Goal: Task Accomplishment & Management: Use online tool/utility

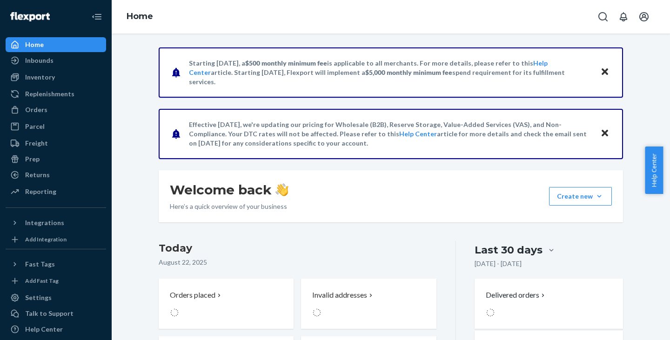
drag, startPoint x: 38, startPoint y: 78, endPoint x: 94, endPoint y: 90, distance: 57.5
click at [38, 78] on div "Inventory" at bounding box center [40, 77] width 30 height 9
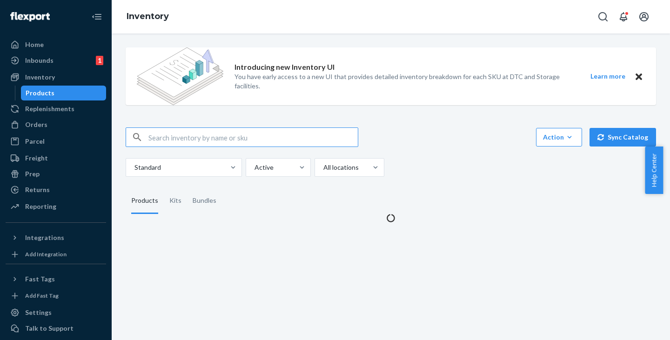
click at [179, 139] on input "text" at bounding box center [252, 137] width 209 height 19
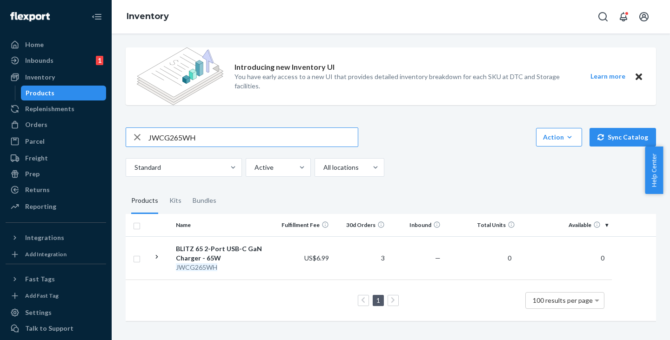
click at [207, 138] on input "JWCG265WH" at bounding box center [252, 137] width 209 height 19
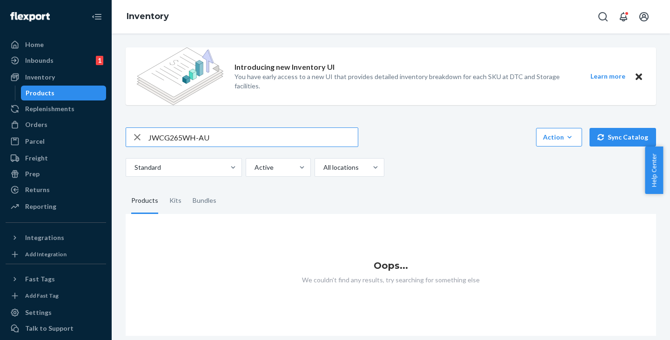
drag, startPoint x: 220, startPoint y: 140, endPoint x: 114, endPoint y: 140, distance: 106.5
click at [114, 140] on div "Introducing new Inventory UI You have early access to a new UI that provides de…" at bounding box center [391, 186] width 558 height 306
click at [216, 138] on input "JWCG265WH-AU" at bounding box center [252, 137] width 209 height 19
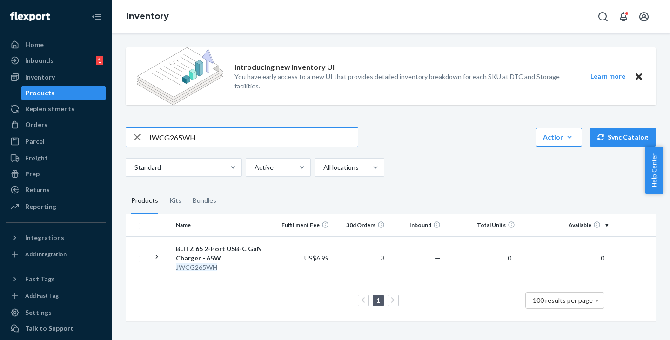
drag, startPoint x: 234, startPoint y: 142, endPoint x: 102, endPoint y: 125, distance: 132.8
click at [102, 125] on div "Home Inbounds 1 Shipping Plans Problems 1 Inventory Products Replenishments Ord…" at bounding box center [335, 170] width 670 height 340
paste input "130BL"
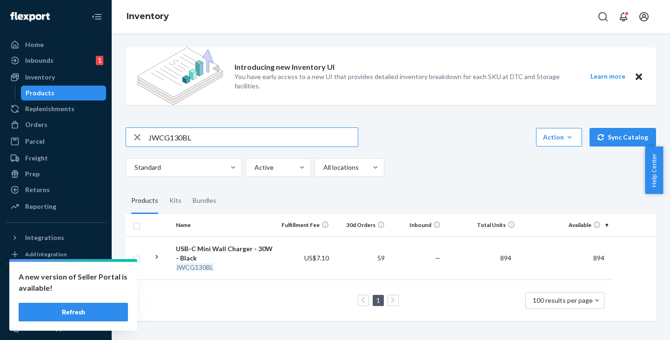
drag, startPoint x: 202, startPoint y: 134, endPoint x: 144, endPoint y: 136, distance: 58.2
click at [144, 136] on div "JWCG130BL" at bounding box center [242, 137] width 232 height 19
paste input "CG130AW"
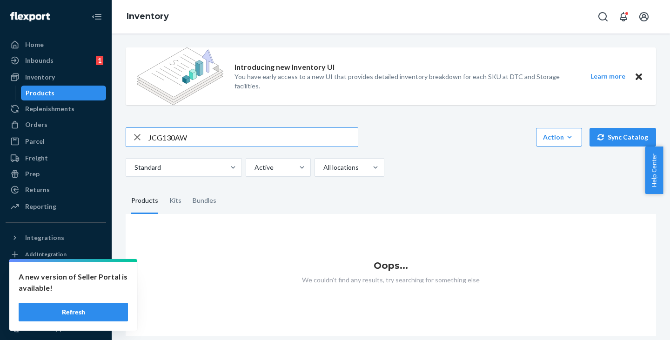
click at [217, 137] on input "JCG130AW" at bounding box center [252, 137] width 209 height 19
click at [241, 139] on input "JCG130AW" at bounding box center [252, 137] width 209 height 19
click at [214, 136] on input "JCG130AW-W" at bounding box center [252, 137] width 209 height 19
type input "JCG130AW"
drag, startPoint x: 92, startPoint y: 312, endPoint x: 87, endPoint y: 310, distance: 5.0
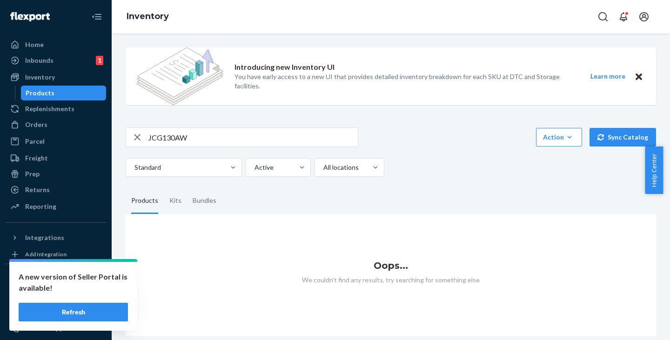
click at [92, 312] on button "Refresh" at bounding box center [73, 312] width 109 height 19
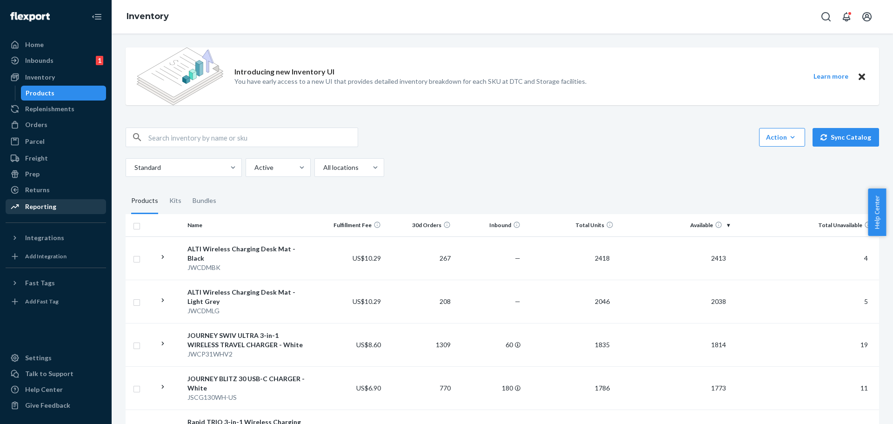
click at [32, 205] on div "Reporting" at bounding box center [40, 206] width 31 height 9
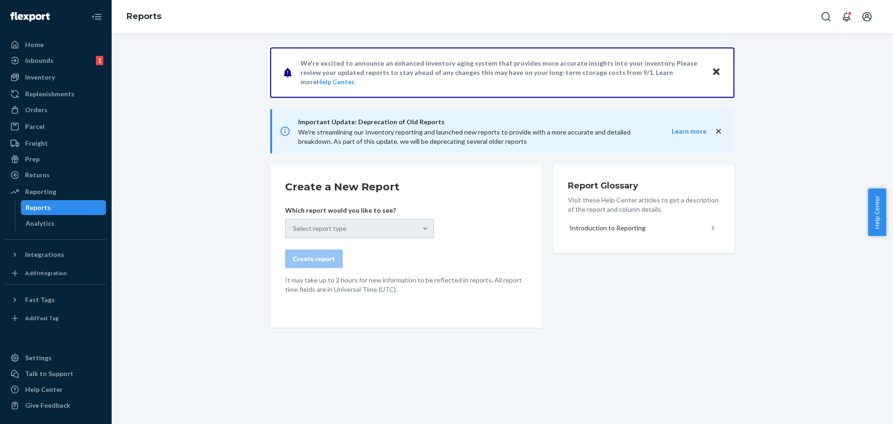
click at [409, 226] on div "Select report type" at bounding box center [359, 229] width 149 height 20
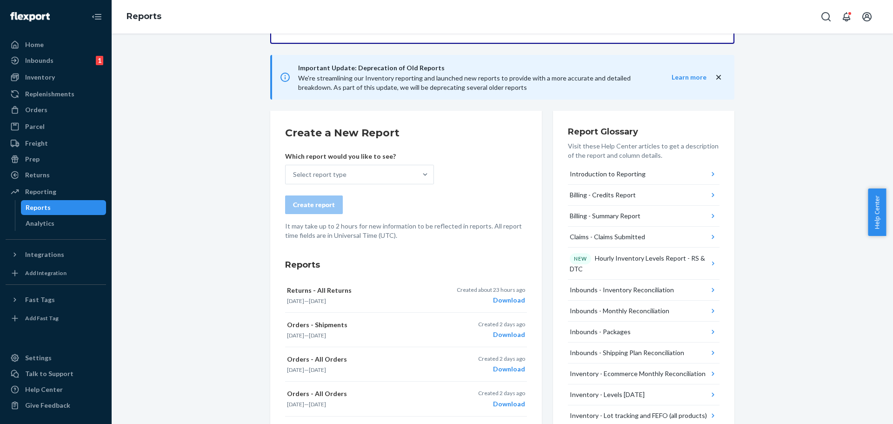
scroll to position [186, 0]
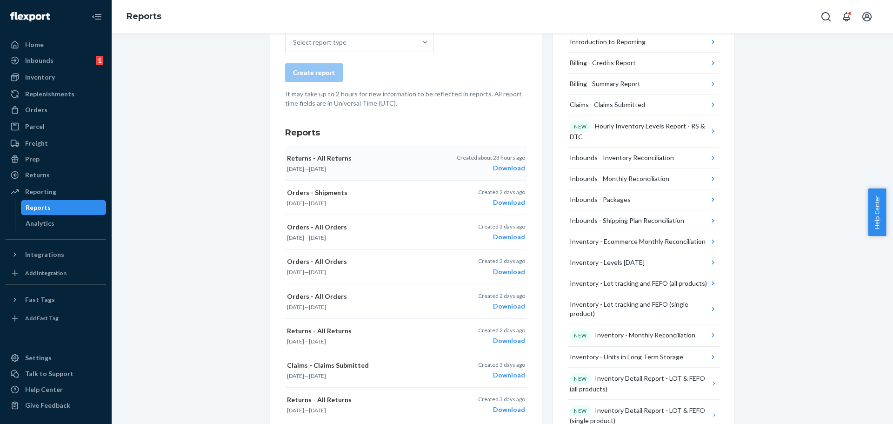
click at [321, 164] on div "Returns - All Returns Feb 1, 2025 — Aug 21, 2025" at bounding box center [365, 162] width 157 height 19
click at [485, 166] on icon "button" at bounding box center [490, 167] width 11 height 11
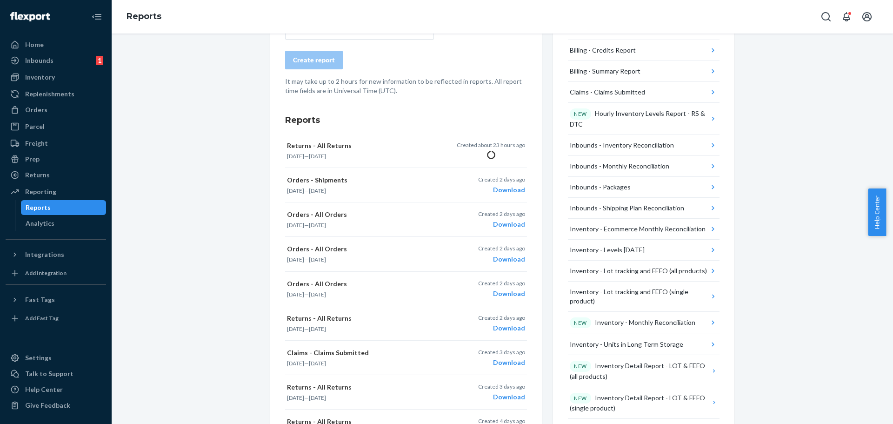
scroll to position [74, 0]
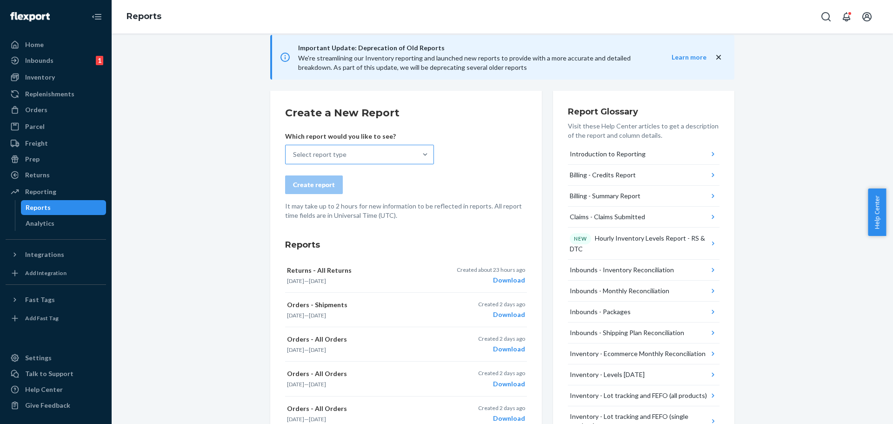
click at [300, 157] on div "Select report type" at bounding box center [319, 154] width 53 height 9
click at [294, 157] on input "Select report type" at bounding box center [293, 154] width 1 height 9
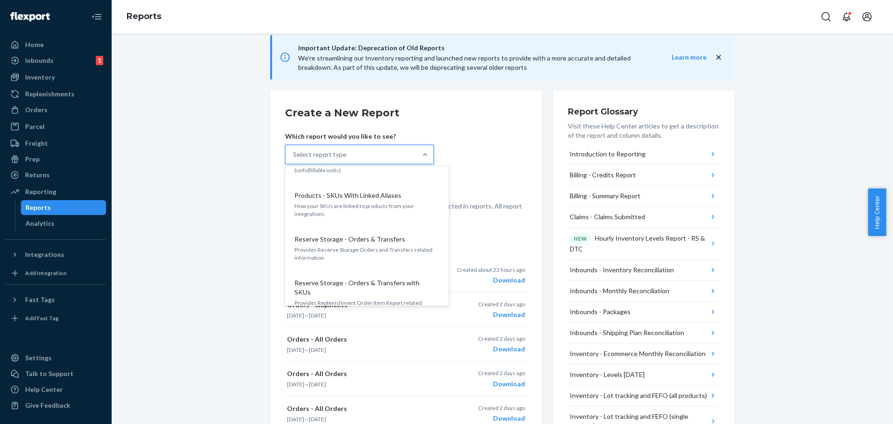
scroll to position [1316, 0]
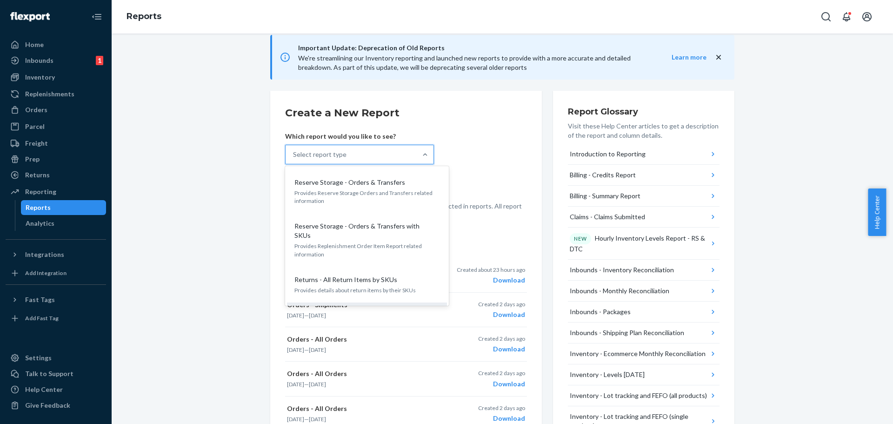
click at [342, 311] on p "Returns - All Returns" at bounding box center [324, 315] width 61 height 9
click at [294, 159] on input "option Returns - All Returns focused, 0 of 34. 34 results available. Use Up and…" at bounding box center [293, 154] width 1 height 9
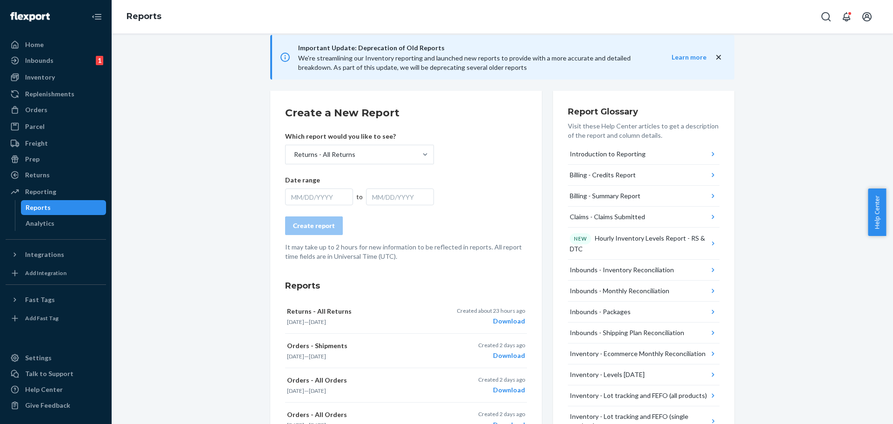
click at [303, 192] on div "MM/DD/YYYY" at bounding box center [319, 196] width 68 height 17
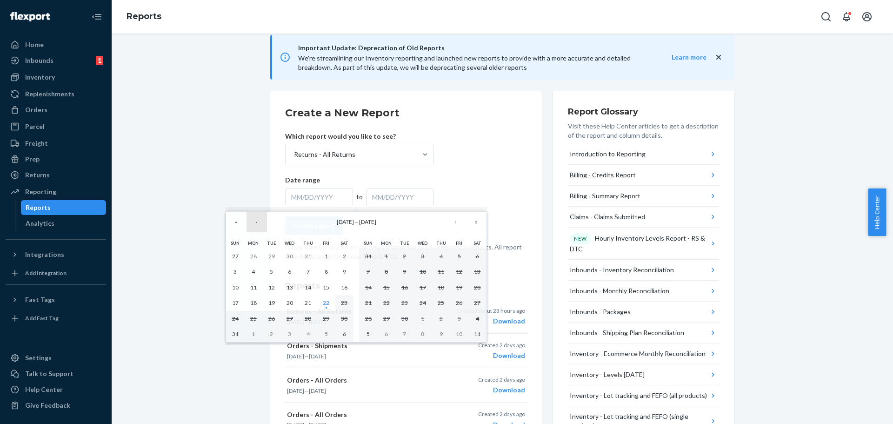
click at [259, 222] on button "‹" at bounding box center [256, 222] width 20 height 20
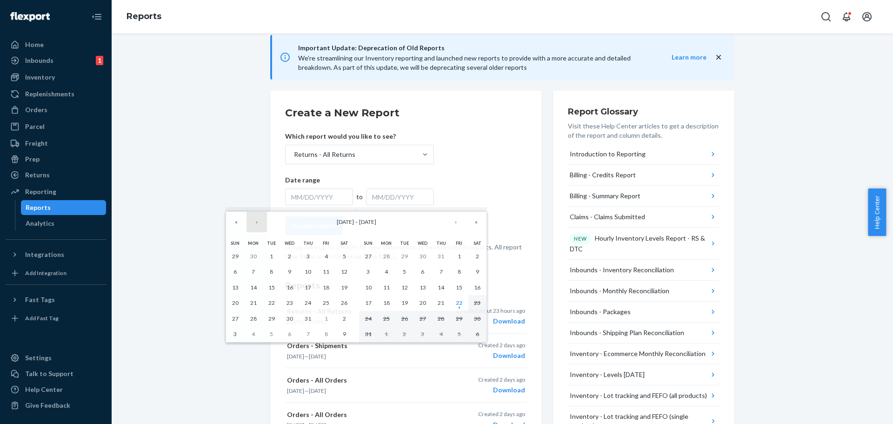
click at [259, 222] on button "‹" at bounding box center [256, 222] width 20 height 20
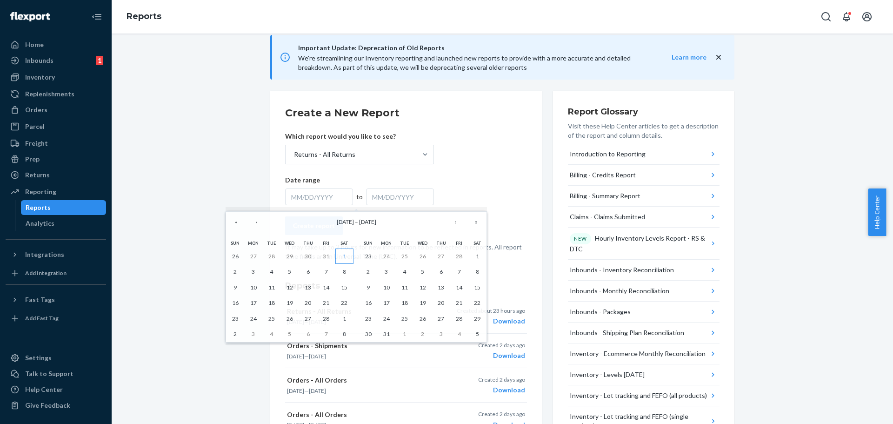
click at [344, 252] on abbr "1" at bounding box center [344, 255] width 3 height 7
click at [454, 221] on button "›" at bounding box center [455, 222] width 20 height 20
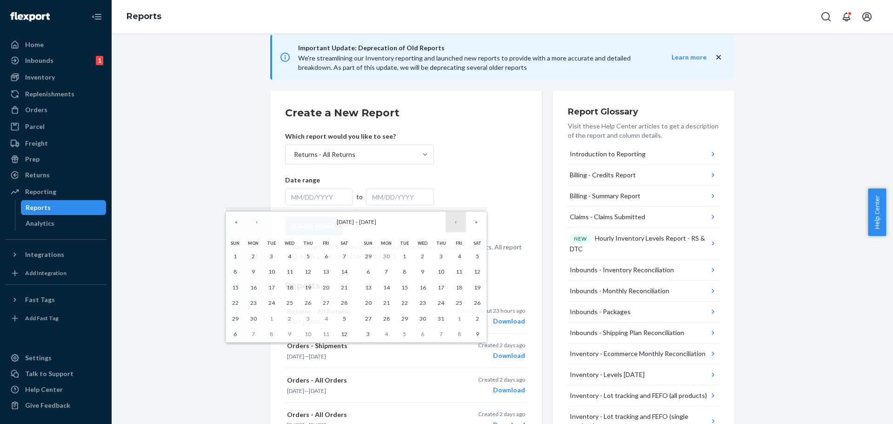
click at [454, 221] on button "›" at bounding box center [455, 222] width 20 height 20
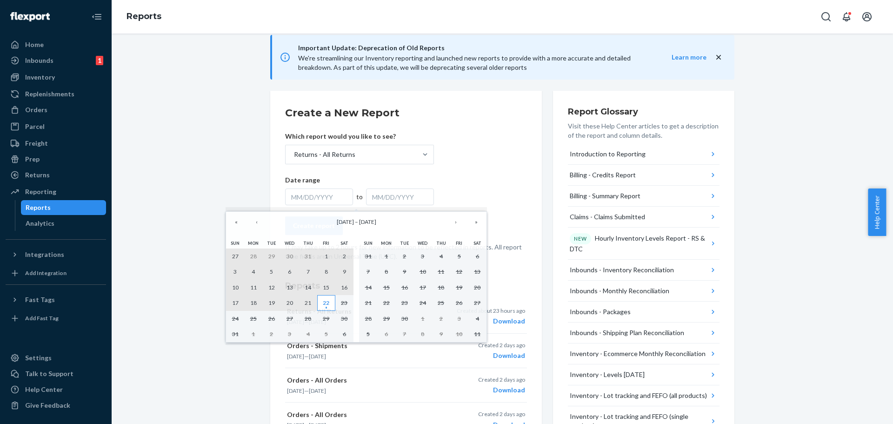
click at [323, 304] on abbr "22" at bounding box center [326, 302] width 7 height 7
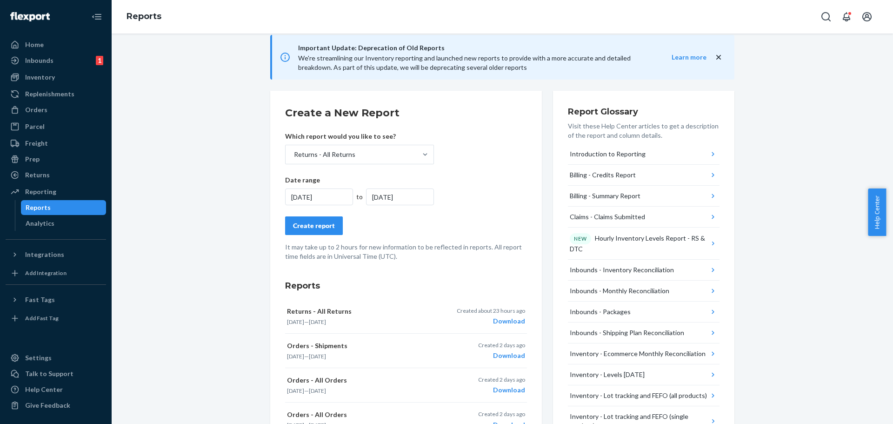
click at [312, 227] on div "Create report" at bounding box center [314, 225] width 42 height 9
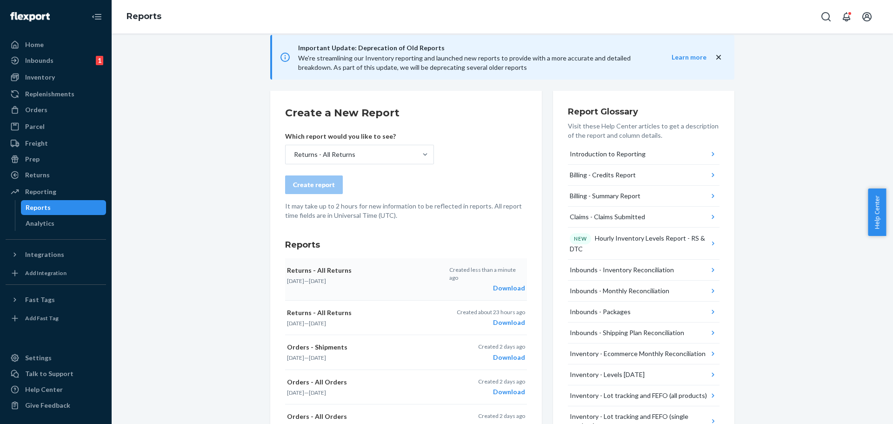
click at [504, 283] on div "Download" at bounding box center [487, 287] width 76 height 9
